Goal: Find specific page/section: Find specific page/section

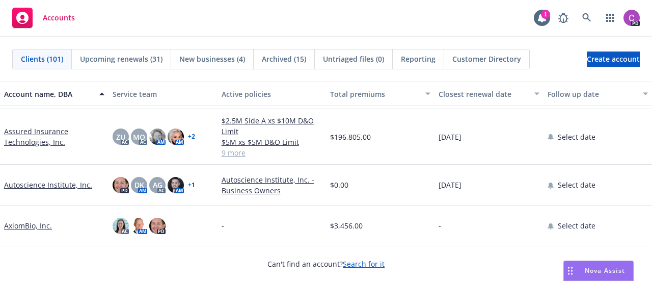
scroll to position [435, 0]
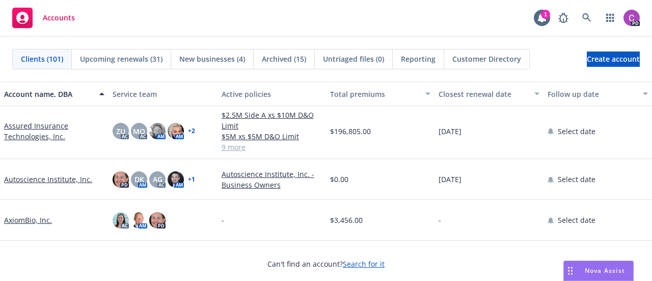
click at [14, 128] on link "Assured Insurance Technologies, Inc." at bounding box center [54, 130] width 100 height 21
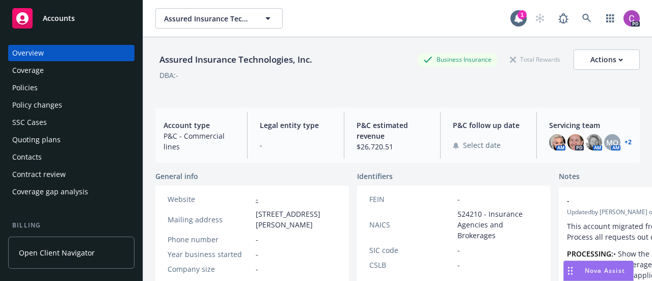
click at [72, 87] on div "Policies" at bounding box center [71, 87] width 118 height 16
